Goal: Information Seeking & Learning: Learn about a topic

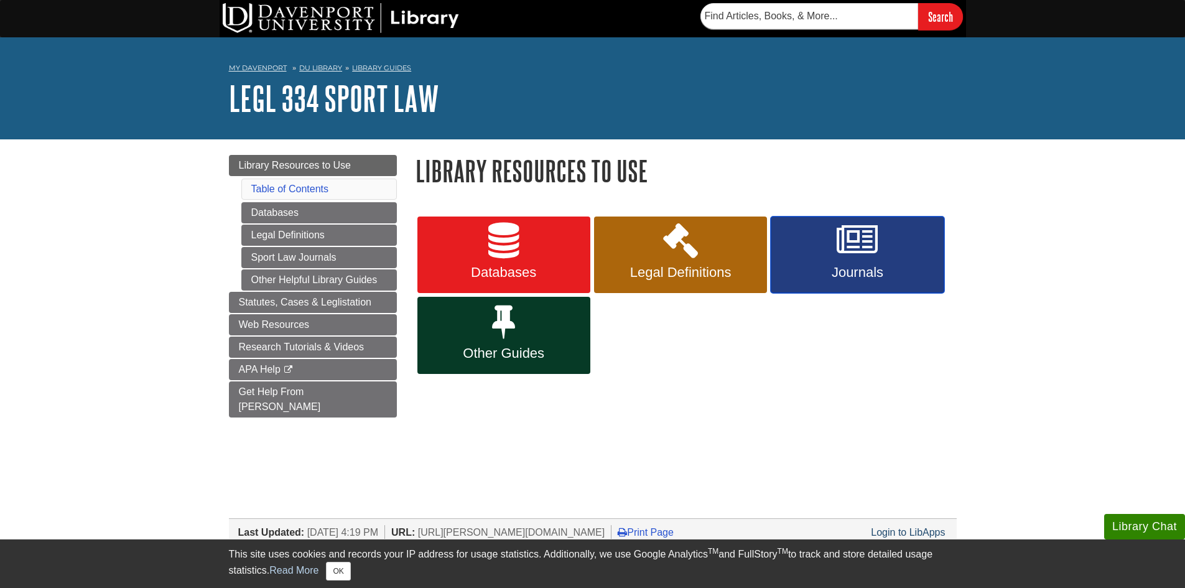
click at [890, 261] on link "Journals" at bounding box center [857, 255] width 173 height 77
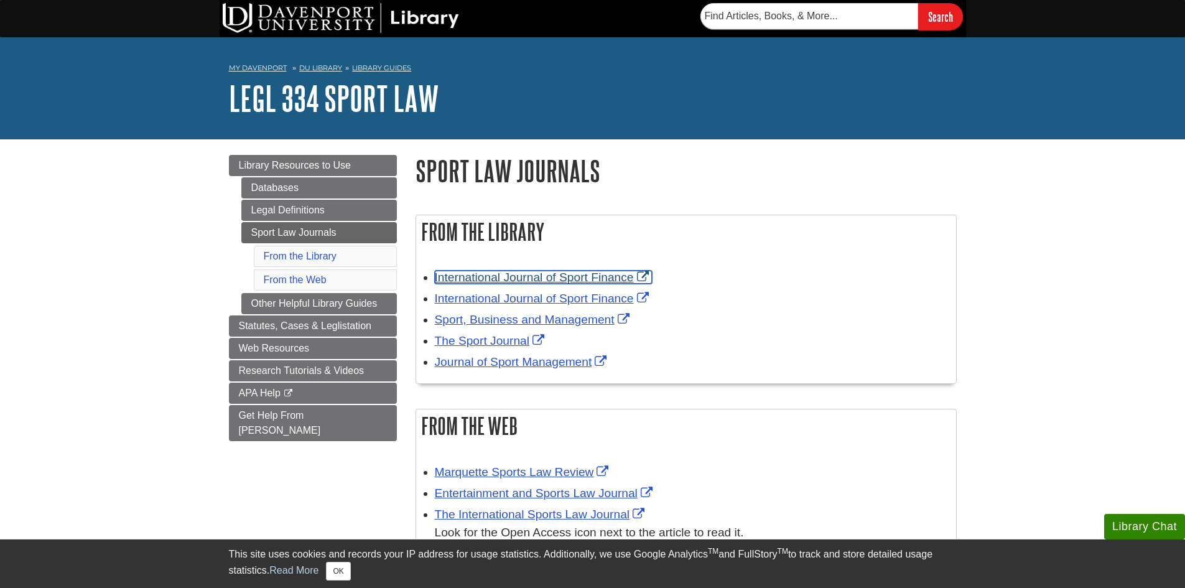
click at [527, 276] on link "International Journal of Sport Finance" at bounding box center [543, 277] width 217 height 13
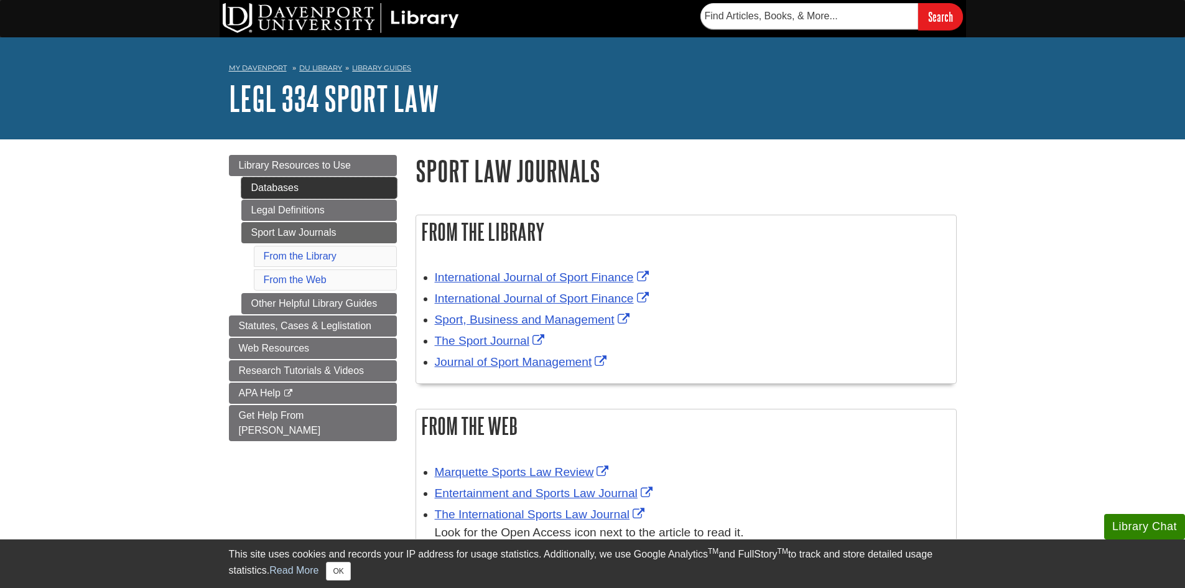
click at [301, 182] on link "Databases" at bounding box center [319, 187] width 156 height 21
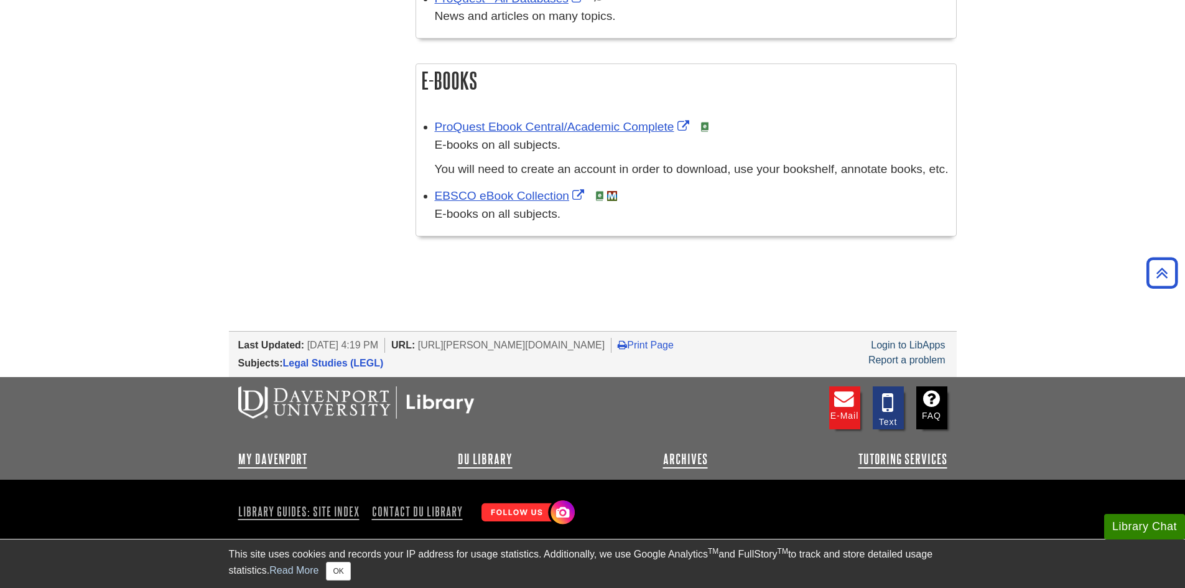
scroll to position [1034, 0]
